Goal: Information Seeking & Learning: Learn about a topic

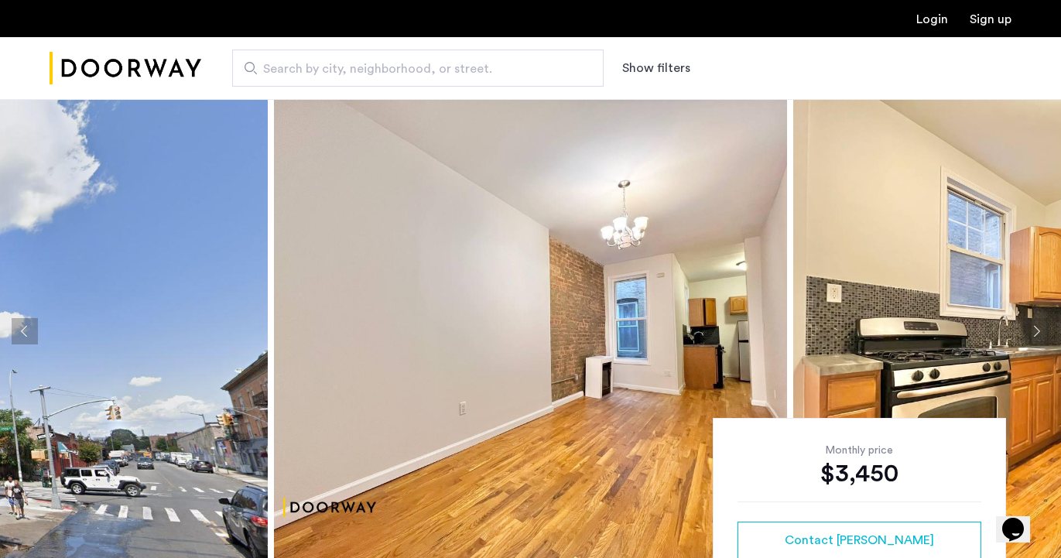
click at [1034, 331] on button "Next apartment" at bounding box center [1036, 331] width 26 height 26
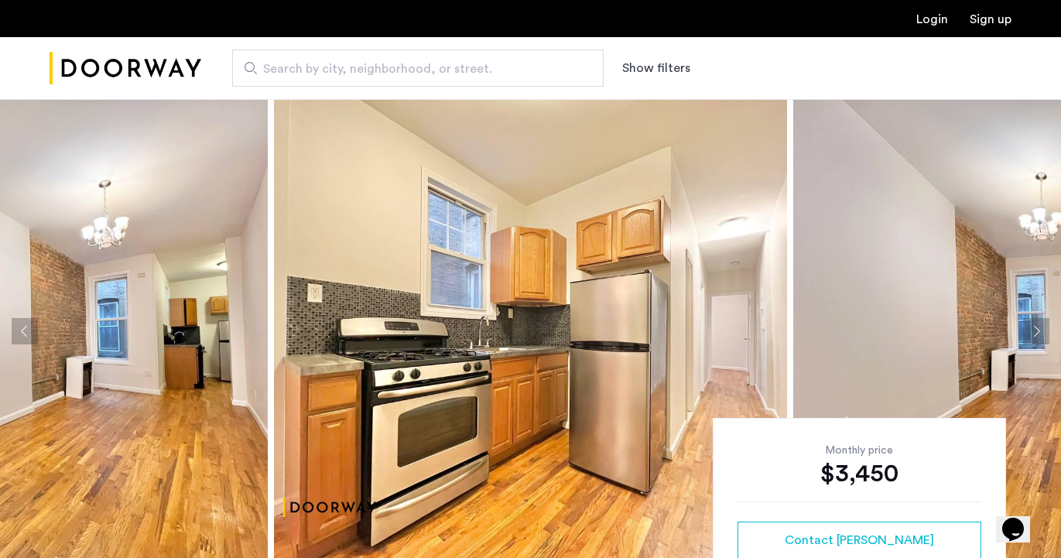
click at [1034, 331] on button "Next apartment" at bounding box center [1036, 331] width 26 height 26
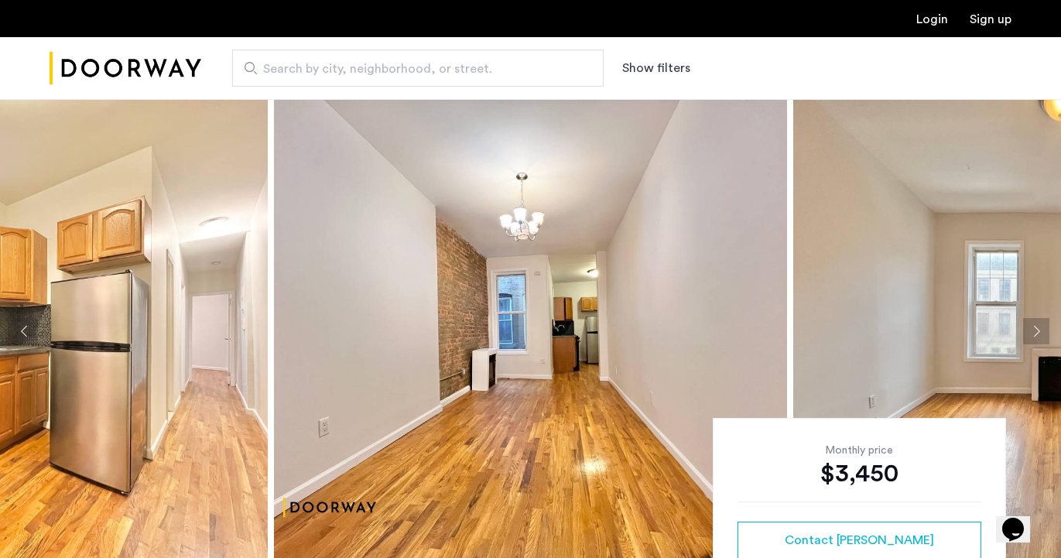
click at [1034, 331] on button "Next apartment" at bounding box center [1036, 331] width 26 height 26
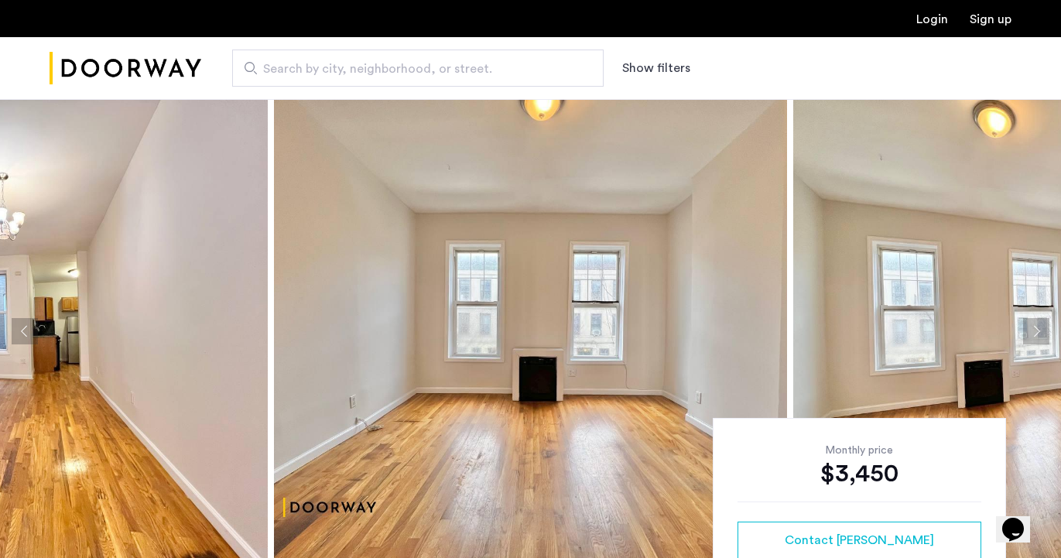
click at [1034, 330] on button "Next apartment" at bounding box center [1036, 331] width 26 height 26
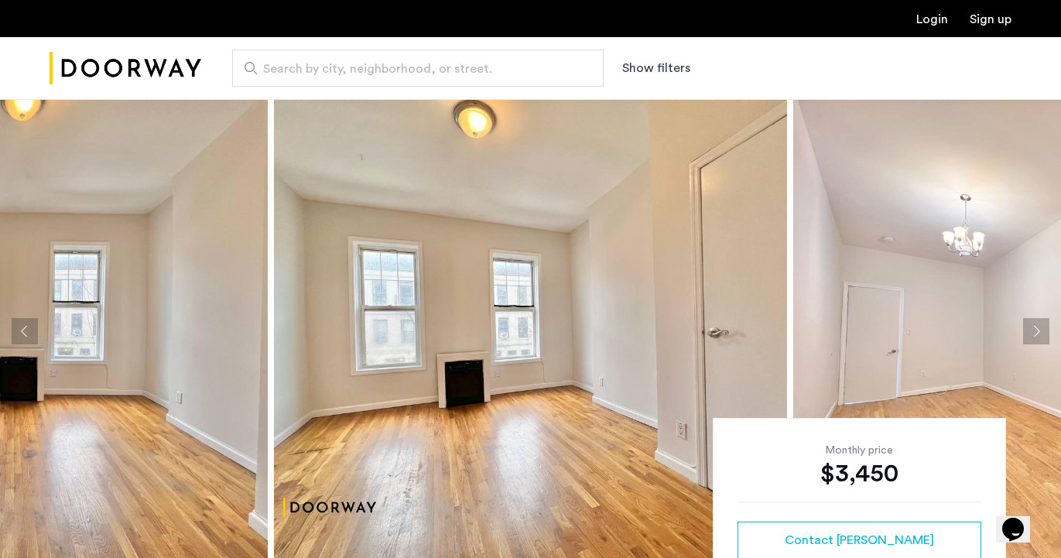
click at [1034, 330] on button "Next apartment" at bounding box center [1036, 331] width 26 height 26
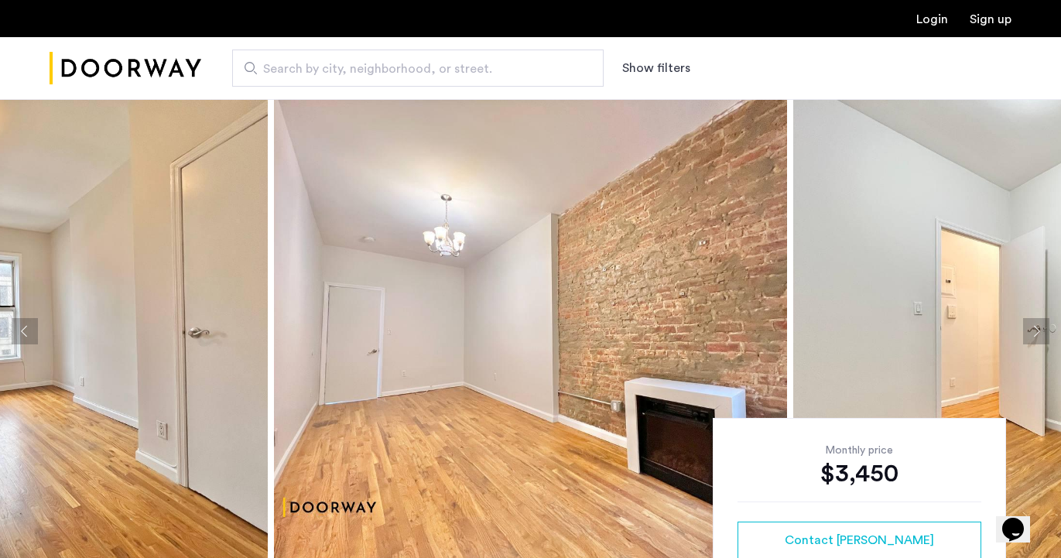
click at [1034, 331] on button "Next apartment" at bounding box center [1036, 331] width 26 height 26
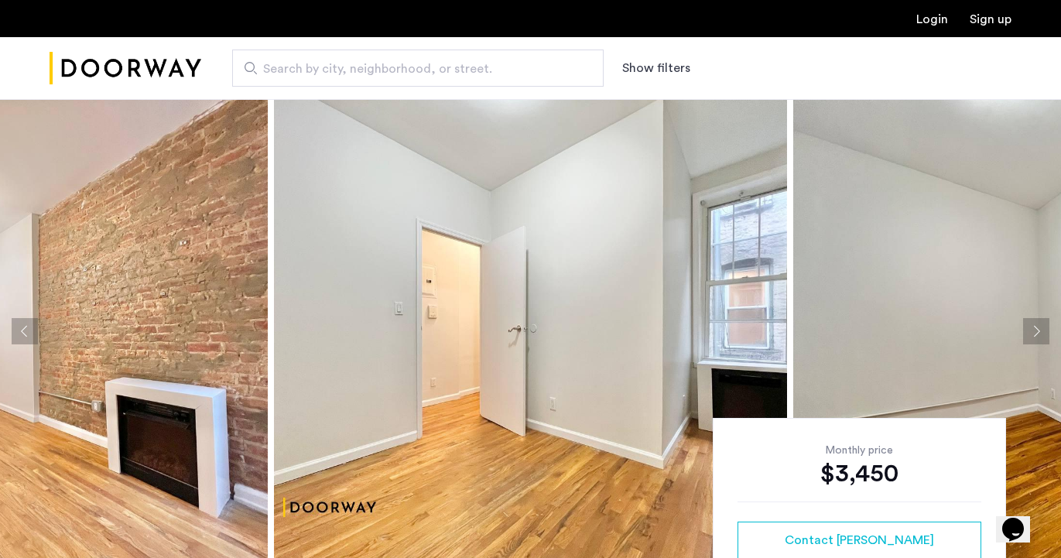
click at [1034, 331] on button "Next apartment" at bounding box center [1036, 331] width 26 height 26
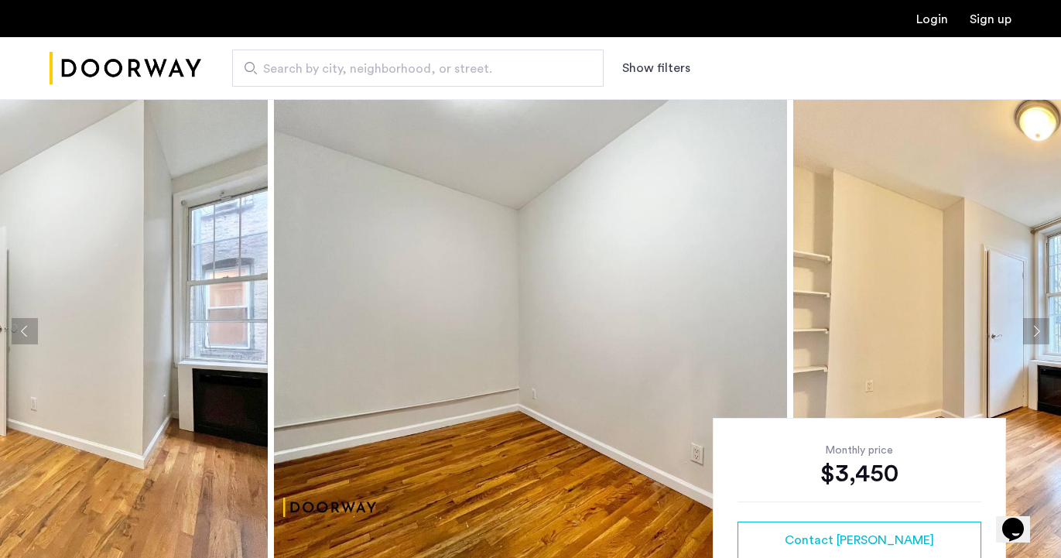
click at [1034, 332] on button "Next apartment" at bounding box center [1036, 331] width 26 height 26
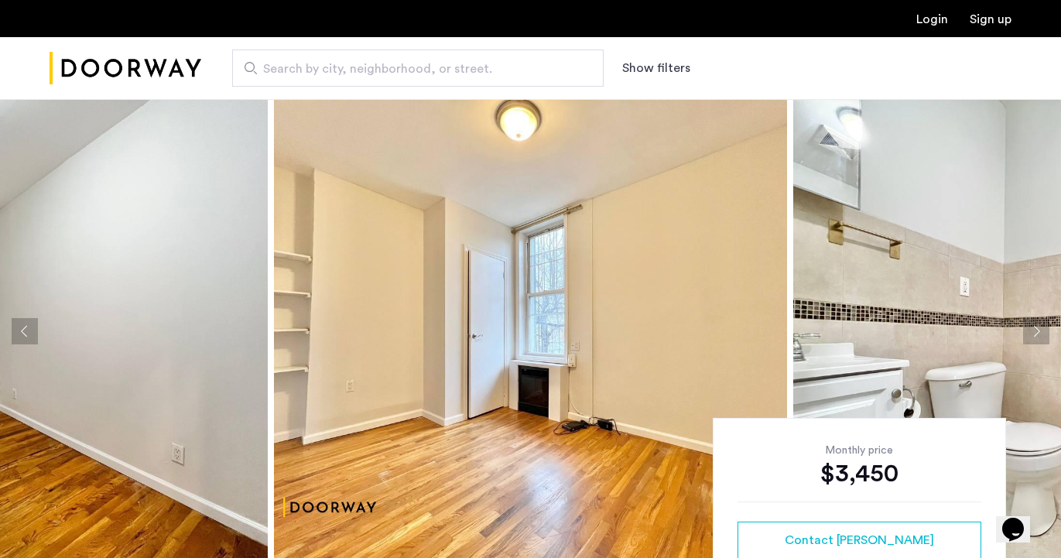
click at [1034, 332] on button "Next apartment" at bounding box center [1036, 331] width 26 height 26
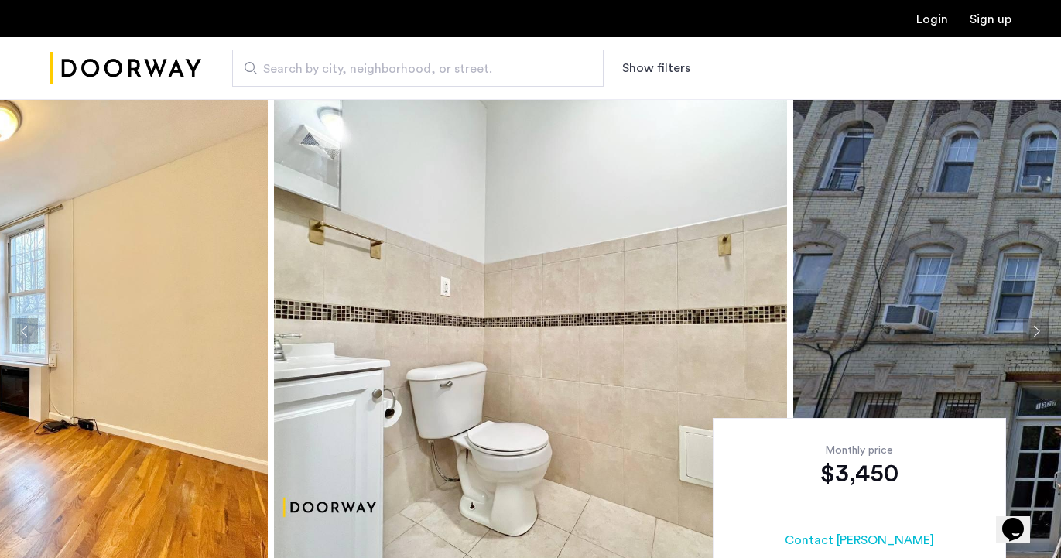
click at [1034, 333] on button "Next apartment" at bounding box center [1036, 331] width 26 height 26
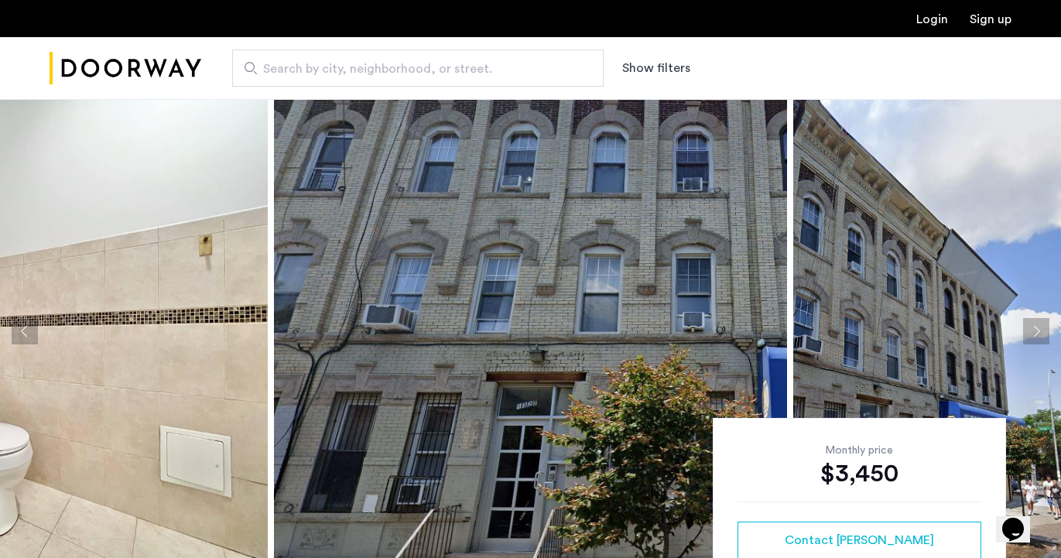
click at [1034, 333] on button "Next apartment" at bounding box center [1036, 331] width 26 height 26
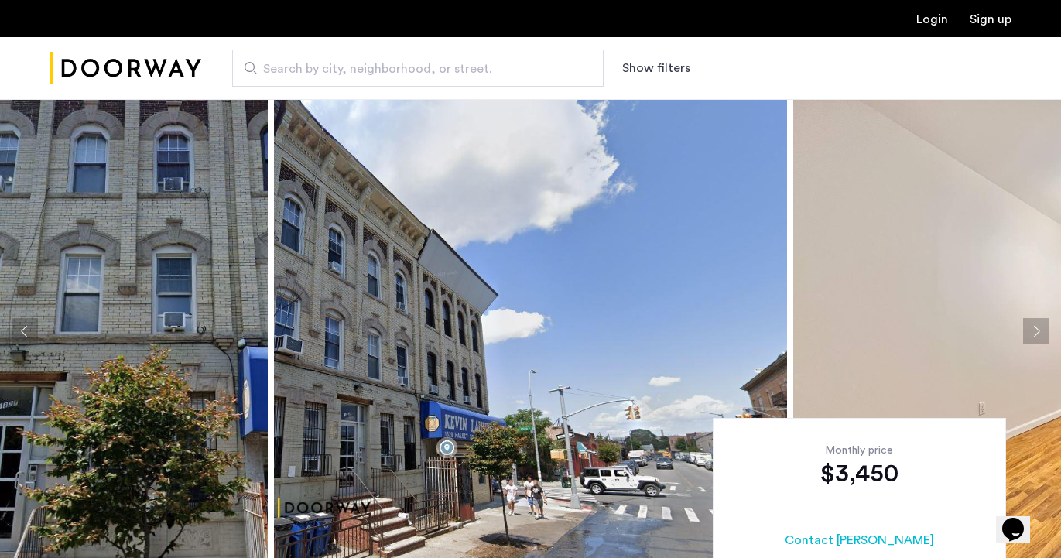
click at [1034, 333] on button "Next apartment" at bounding box center [1036, 331] width 26 height 26
